Goal: Task Accomplishment & Management: Use online tool/utility

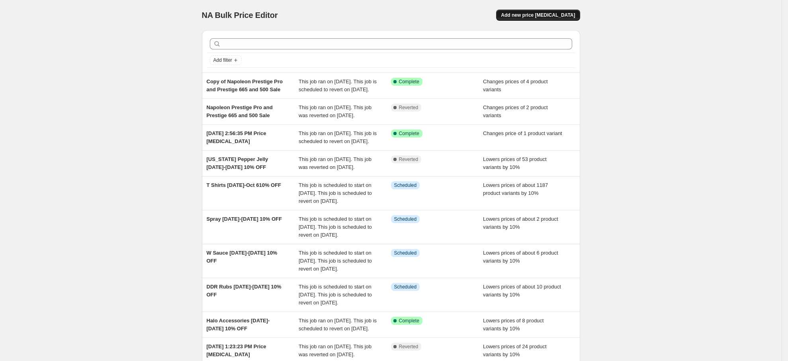
click at [546, 16] on span "Add new price [MEDICAL_DATA]" at bounding box center [538, 15] width 74 height 6
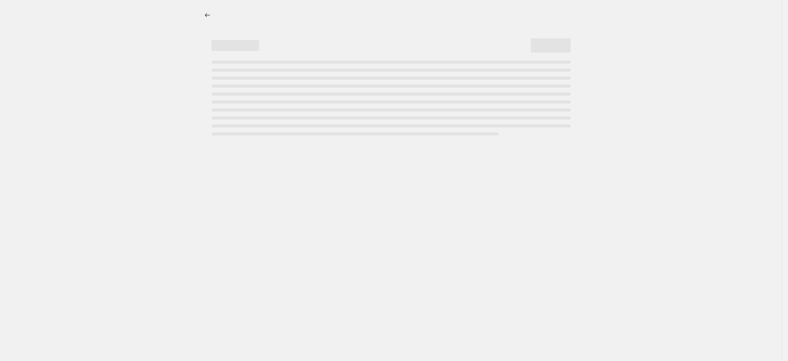
select select "percentage"
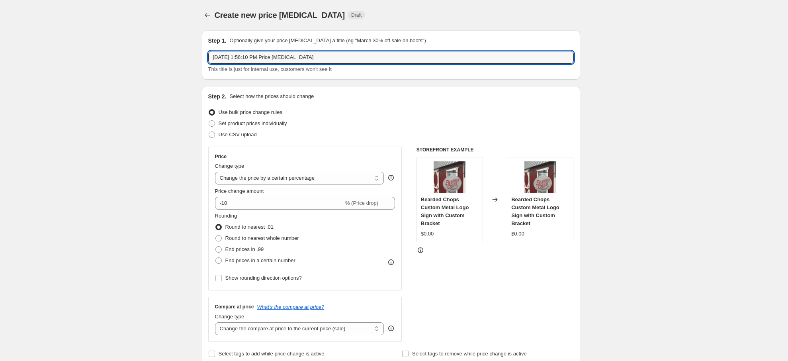
drag, startPoint x: 335, startPoint y: 54, endPoint x: 97, endPoint y: 41, distance: 238.1
type input "Meat Church Gourmet Seasonings"
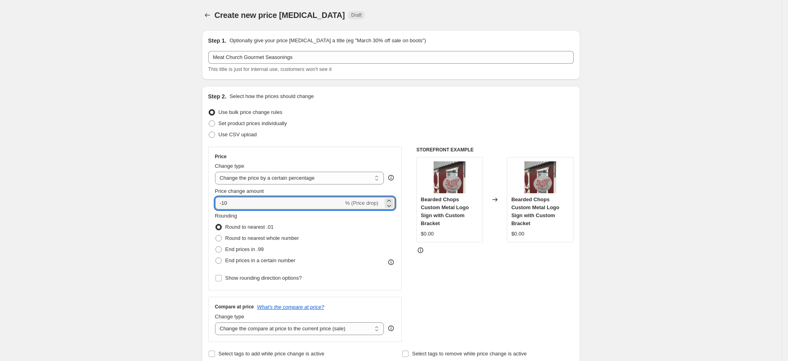
drag, startPoint x: 251, startPoint y: 204, endPoint x: 51, endPoint y: 207, distance: 200.4
click at [221, 202] on input "50" at bounding box center [274, 203] width 119 height 13
type input "-50"
click at [329, 244] on div "Rounding Round to nearest .01 Round to nearest whole number End prices in .99 E…" at bounding box center [305, 239] width 180 height 54
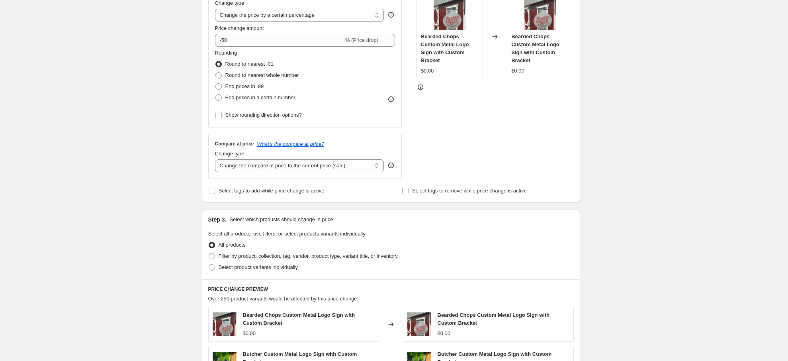
scroll to position [239, 0]
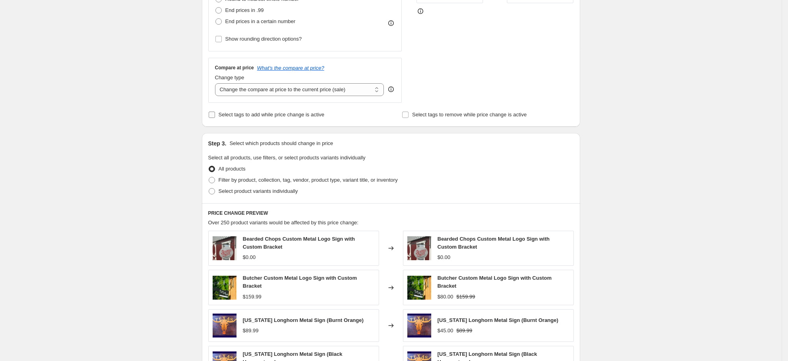
click at [243, 114] on span "Select tags to add while price change is active" at bounding box center [272, 115] width 106 height 6
click at [215, 114] on input "Select tags to add while price change is active" at bounding box center [212, 115] width 6 height 6
checkbox input "true"
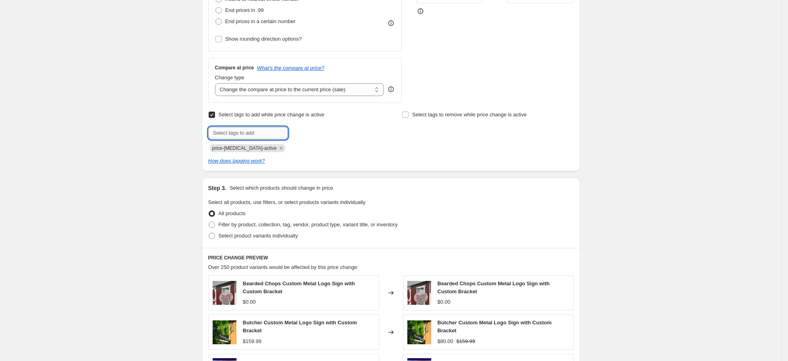
click at [252, 135] on input "text" at bounding box center [248, 133] width 80 height 13
drag, startPoint x: 241, startPoint y: 130, endPoint x: 129, endPoint y: 134, distance: 112.8
click at [129, 134] on div "Create new price change job. This page is ready Create new price change job Dra…" at bounding box center [391, 185] width 782 height 848
type input "SALE"
click at [297, 135] on b "Add" at bounding box center [299, 132] width 9 height 6
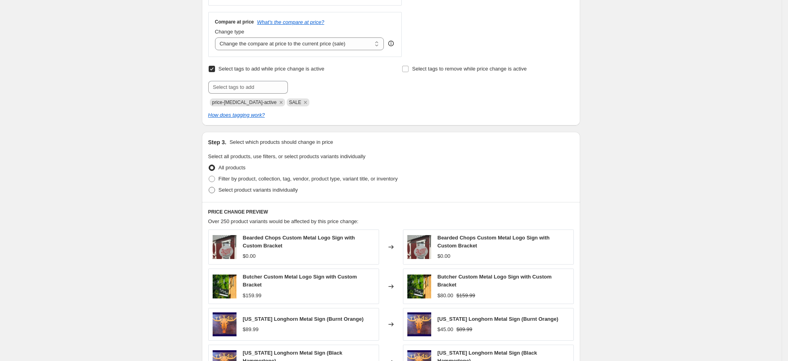
scroll to position [299, 0]
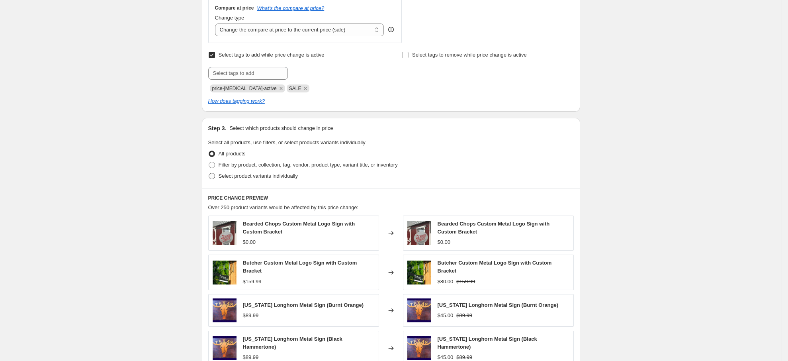
click at [256, 175] on span "Select product variants individually" at bounding box center [258, 176] width 79 height 6
click at [209, 173] on input "Select product variants individually" at bounding box center [209, 173] width 0 height 0
radio input "true"
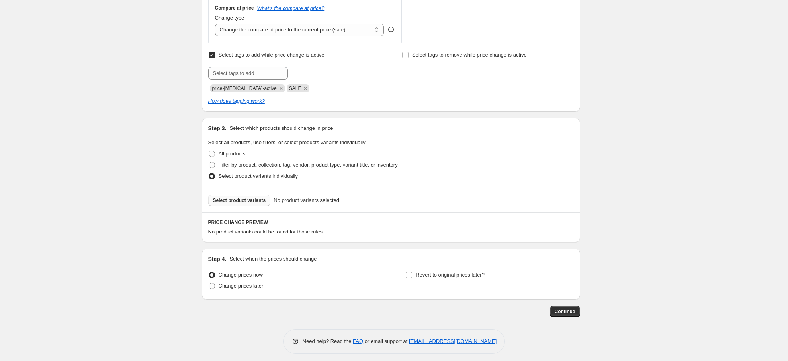
click at [259, 201] on span "Select product variants" at bounding box center [239, 200] width 53 height 6
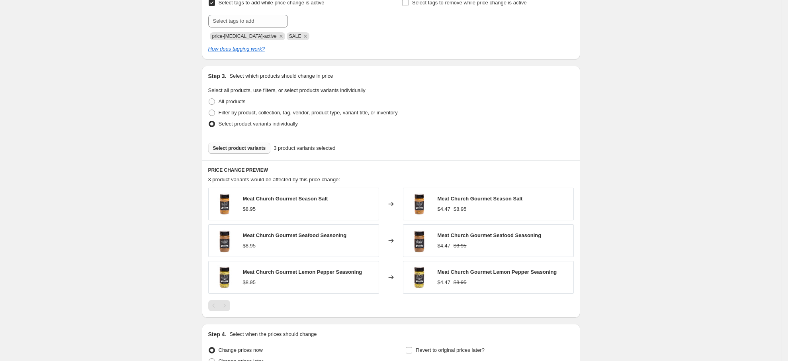
scroll to position [431, 0]
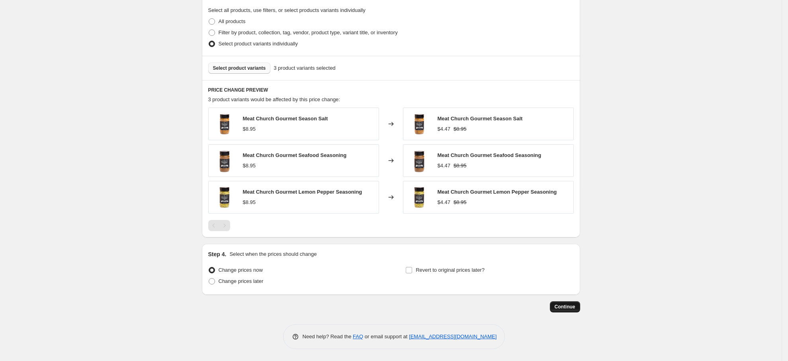
click at [562, 303] on button "Continue" at bounding box center [565, 306] width 30 height 11
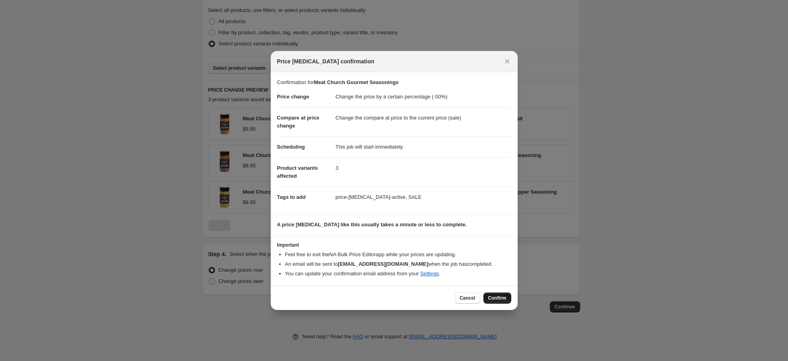
click at [489, 298] on span "Confirm" at bounding box center [497, 298] width 18 height 6
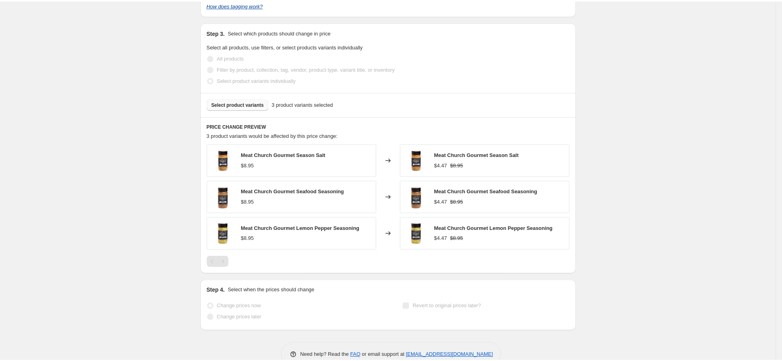
scroll to position [452, 0]
